Goal: Information Seeking & Learning: Learn about a topic

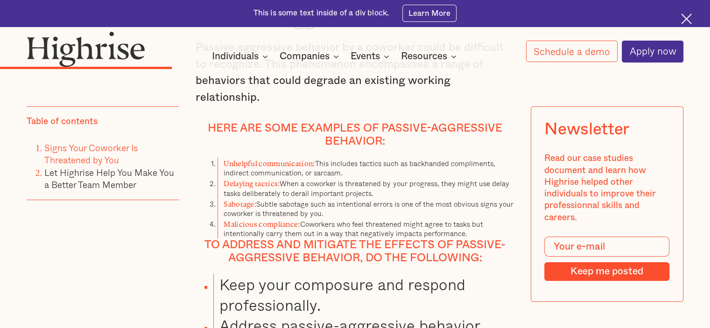
scroll to position [3083, 0]
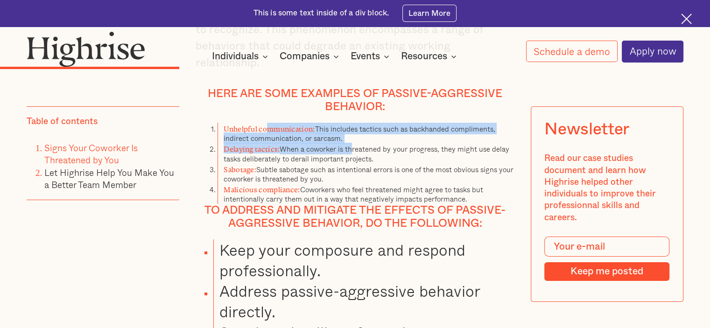
drag, startPoint x: 268, startPoint y: 140, endPoint x: 354, endPoint y: 158, distance: 88.4
click at [354, 158] on ol "Unhelpful communication: This includes tactics such as backhanded compliments, …" at bounding box center [355, 163] width 319 height 81
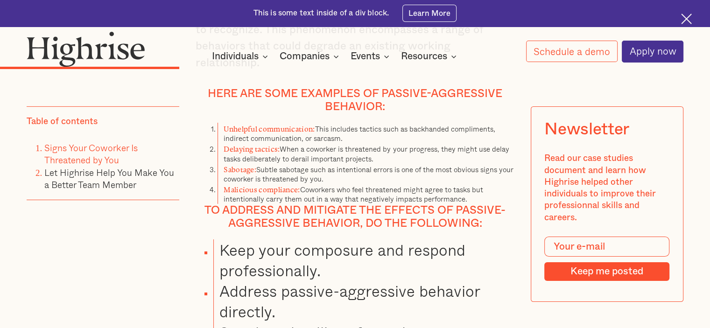
click at [379, 156] on li "Delaying tactics: When a coworker is threatened by your progress, they might us…" at bounding box center [366, 153] width 297 height 20
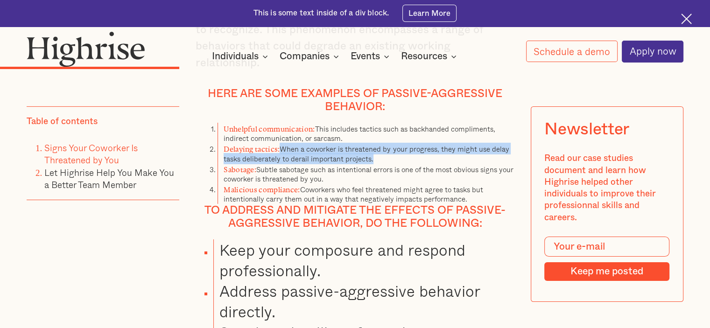
drag, startPoint x: 284, startPoint y: 158, endPoint x: 430, endPoint y: 166, distance: 146.4
click at [430, 163] on li "Delaying tactics: When a coworker is threatened by your progress, they might us…" at bounding box center [366, 153] width 297 height 20
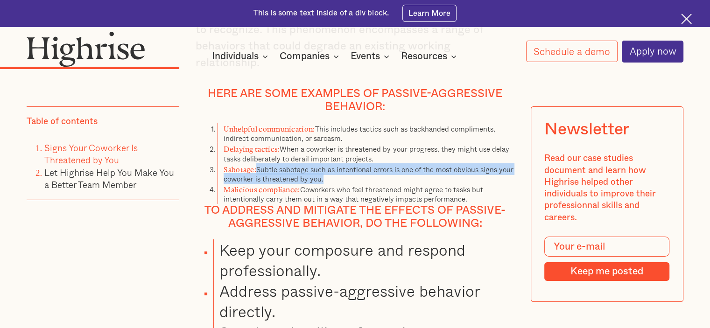
drag, startPoint x: 258, startPoint y: 177, endPoint x: 343, endPoint y: 184, distance: 85.7
click at [343, 184] on li "Sabotage: Subtle sabotage such as intentional errors is one of the most obvious…" at bounding box center [366, 173] width 297 height 20
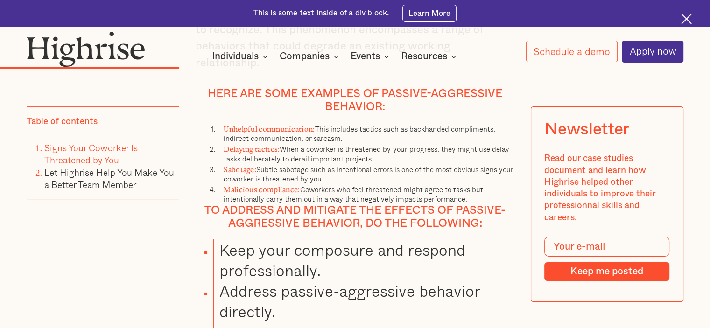
click at [278, 191] on strong "Malicious compliance:" at bounding box center [262, 188] width 76 height 5
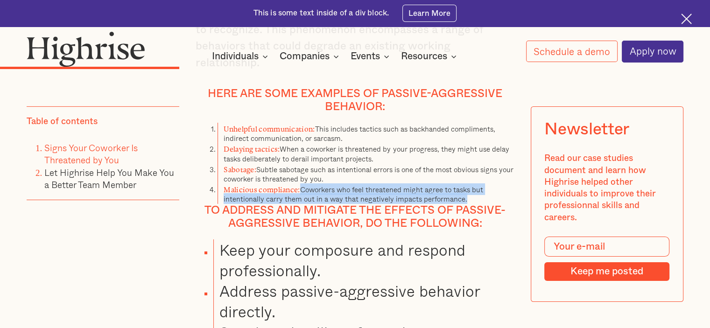
drag, startPoint x: 298, startPoint y: 195, endPoint x: 414, endPoint y: 218, distance: 118.5
click at [513, 201] on li "Malicious compliance: Coworkers who feel threatened might agree to tasks but in…" at bounding box center [366, 194] width 297 height 20
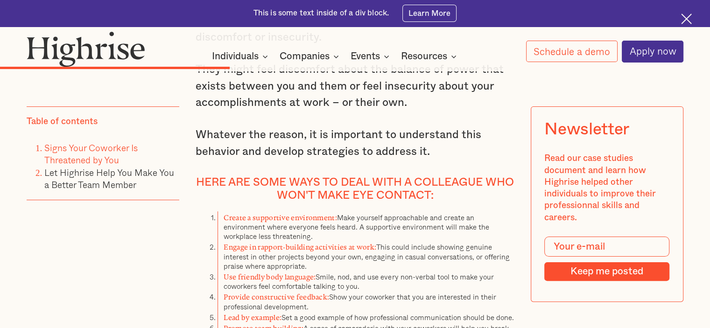
scroll to position [3737, 0]
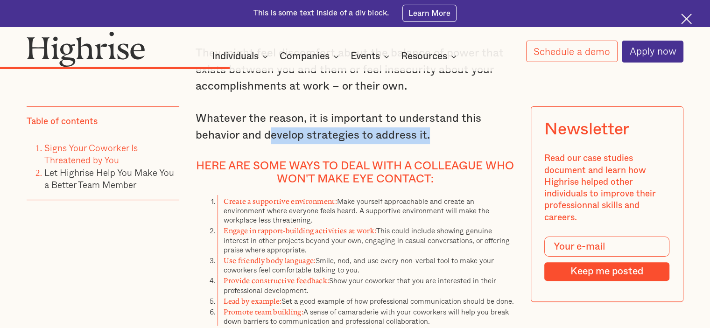
drag, startPoint x: 270, startPoint y: 149, endPoint x: 446, endPoint y: 147, distance: 176.1
click at [446, 144] on p "Whatever the reason, it is important to understand this behavior and develop st…" at bounding box center [355, 127] width 319 height 33
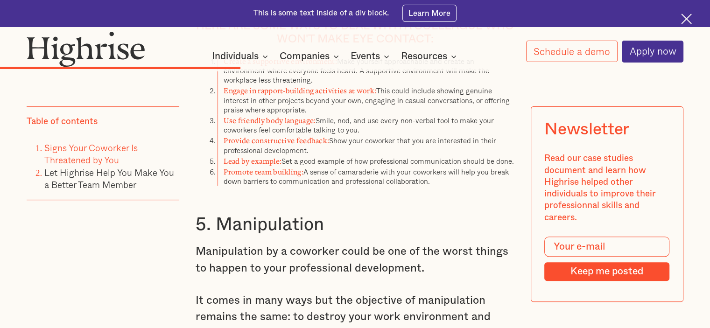
scroll to position [3830, 0]
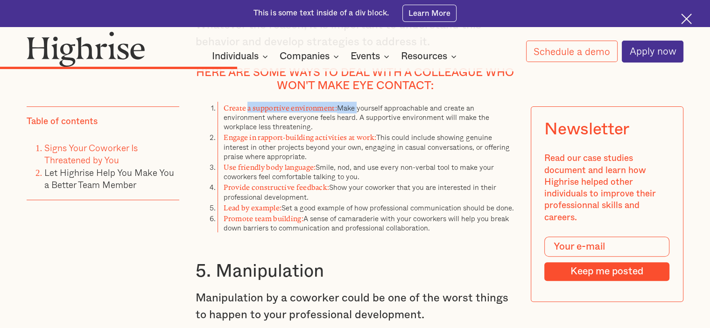
drag, startPoint x: 246, startPoint y: 120, endPoint x: 359, endPoint y: 118, distance: 113.1
click at [359, 118] on li "Create a supportive environment: Make yourself approachable and create an envir…" at bounding box center [366, 117] width 297 height 30
drag, startPoint x: 225, startPoint y: 118, endPoint x: 326, endPoint y: 117, distance: 100.9
click at [326, 109] on strong "Create a supportive environment:" at bounding box center [281, 106] width 114 height 5
drag, startPoint x: 263, startPoint y: 153, endPoint x: 717, endPoint y: 12, distance: 474.9
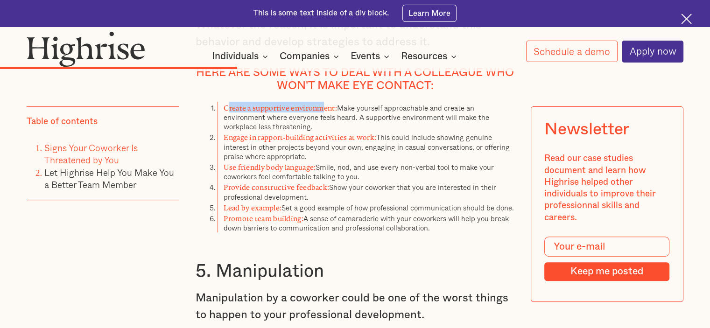
click at [389, 140] on ol "Create a supportive environment: Make yourself approachable and create an envir…" at bounding box center [355, 167] width 319 height 131
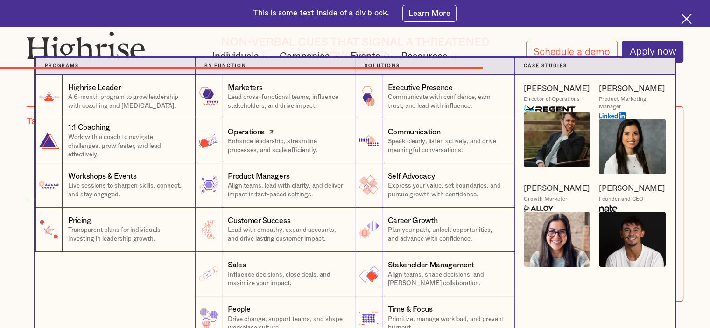
scroll to position [7100, 0]
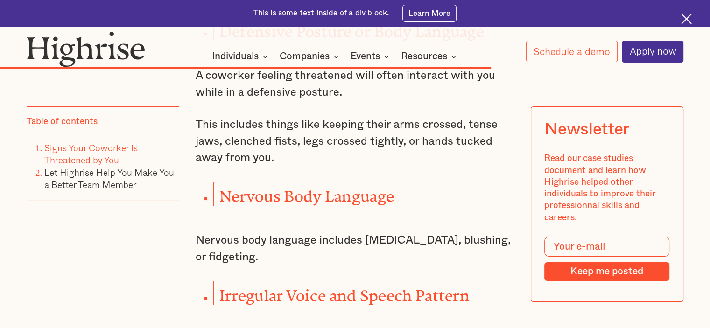
click at [688, 24] on img at bounding box center [687, 19] width 11 height 11
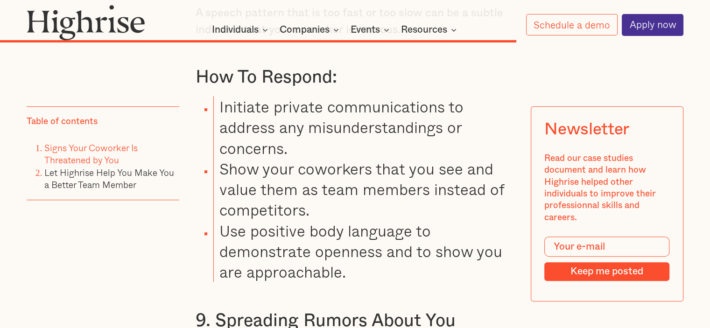
scroll to position [7400, 0]
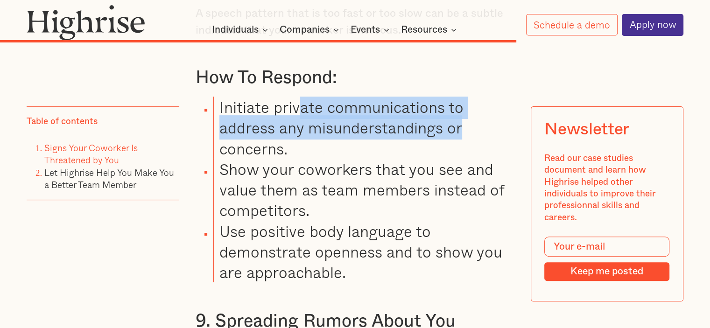
drag, startPoint x: 295, startPoint y: 129, endPoint x: 693, endPoint y: 122, distance: 398.0
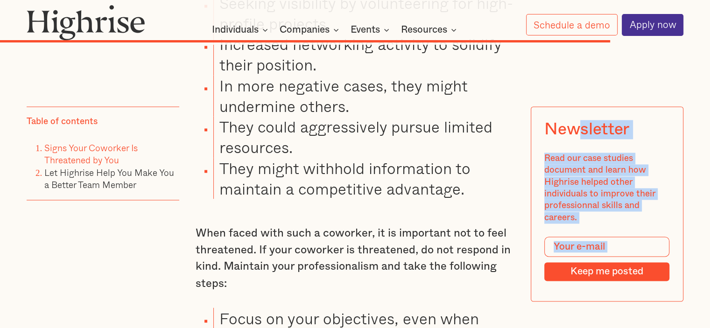
scroll to position [8615, 0]
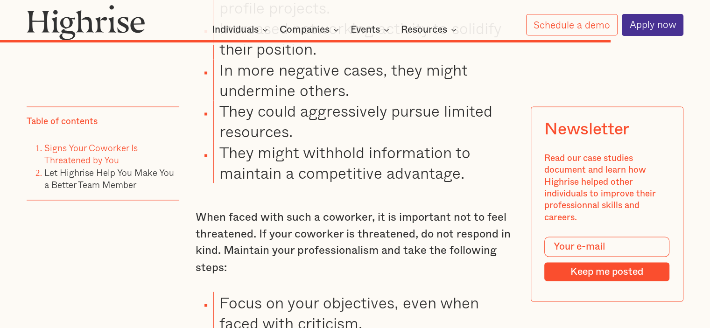
click at [321, 140] on li "They could aggressively pursue limited resources." at bounding box center [363, 120] width 301 height 41
click at [398, 139] on li "They could aggressively pursue limited resources." at bounding box center [363, 120] width 301 height 41
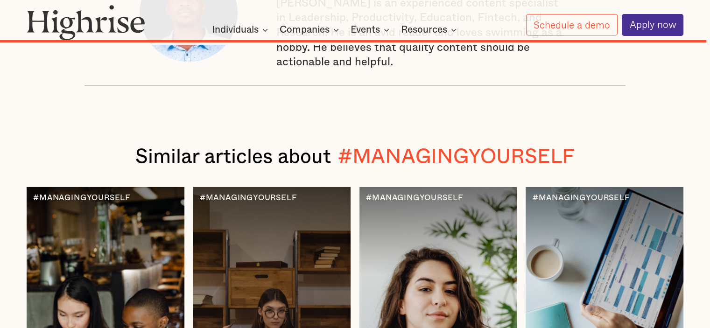
scroll to position [9922, 0]
